Goal: Task Accomplishment & Management: Complete application form

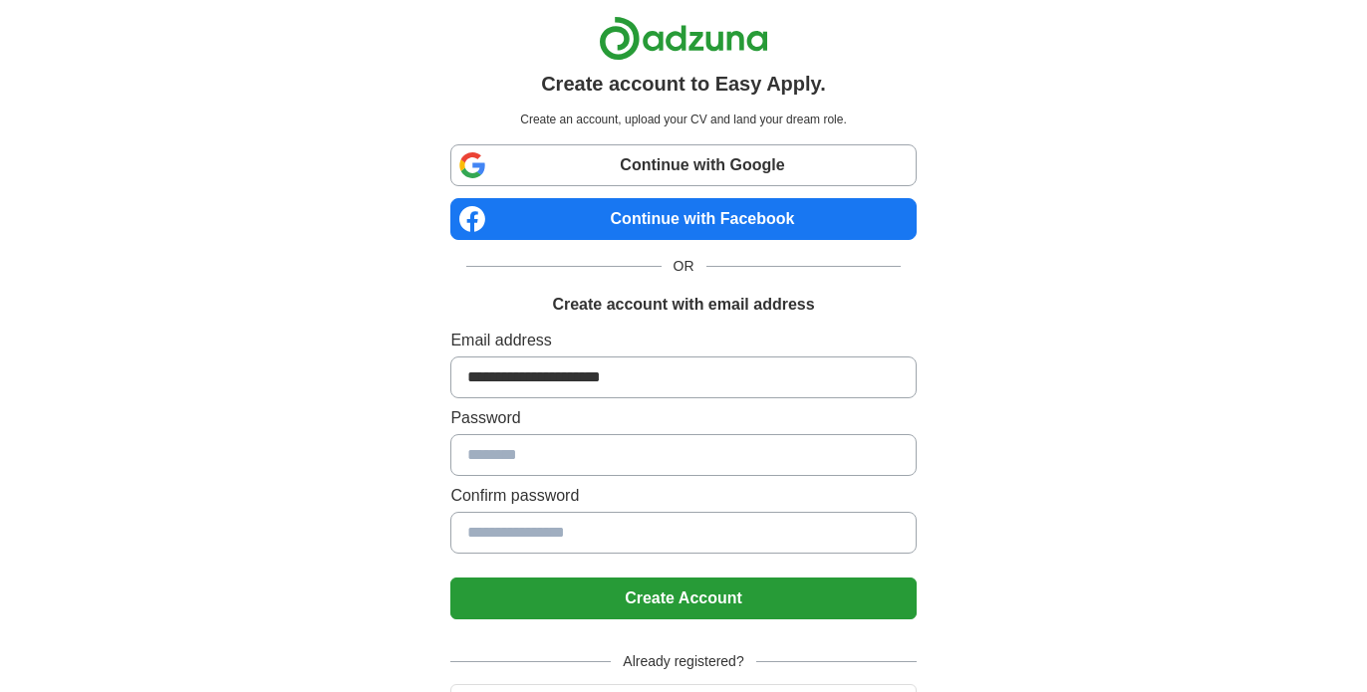
click at [725, 163] on link "Continue with Google" at bounding box center [682, 165] width 465 height 42
click at [659, 385] on input at bounding box center [682, 378] width 465 height 42
type input "**********"
click at [608, 464] on input at bounding box center [682, 455] width 465 height 42
